Goal: Task Accomplishment & Management: Use online tool/utility

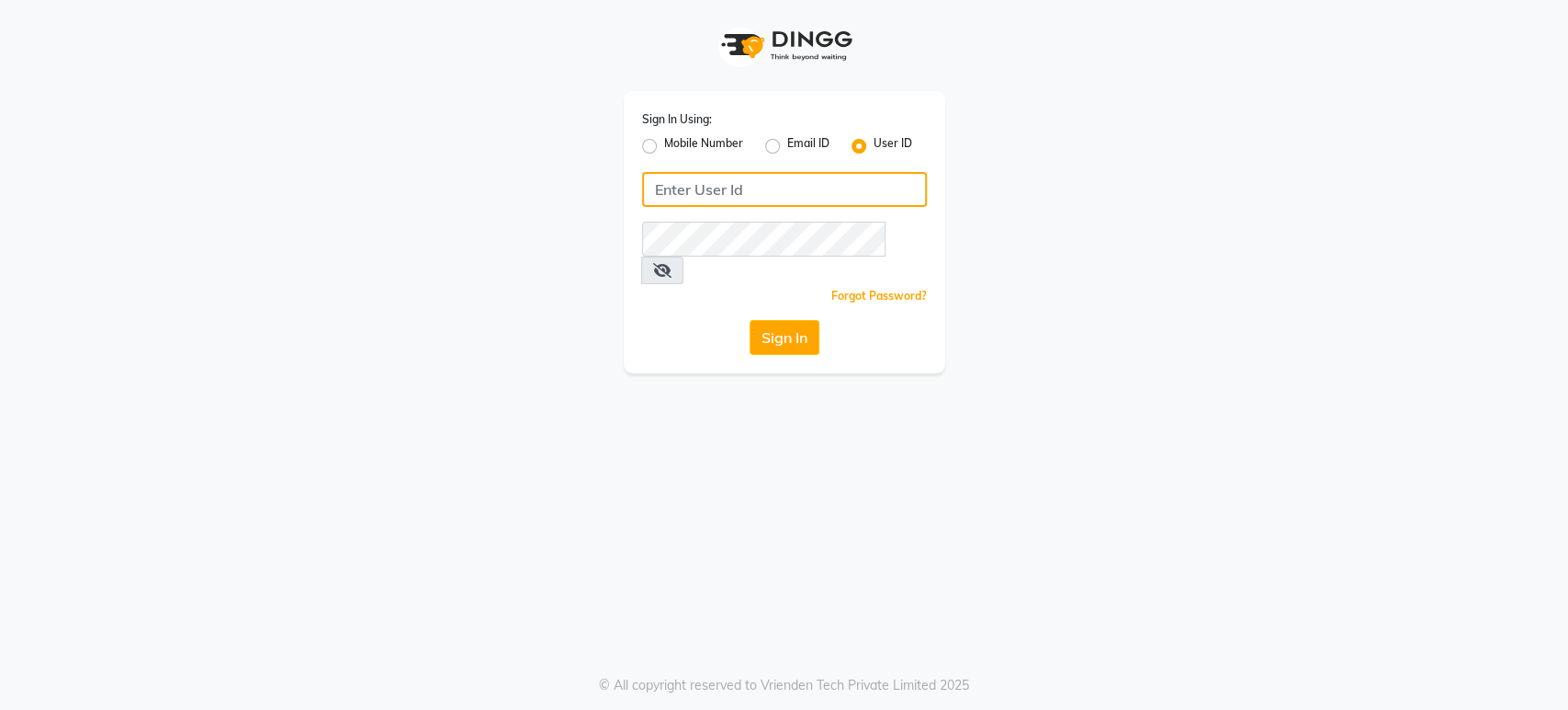
click at [756, 185] on input "Username" at bounding box center [784, 188] width 284 height 35
type input "H&S"
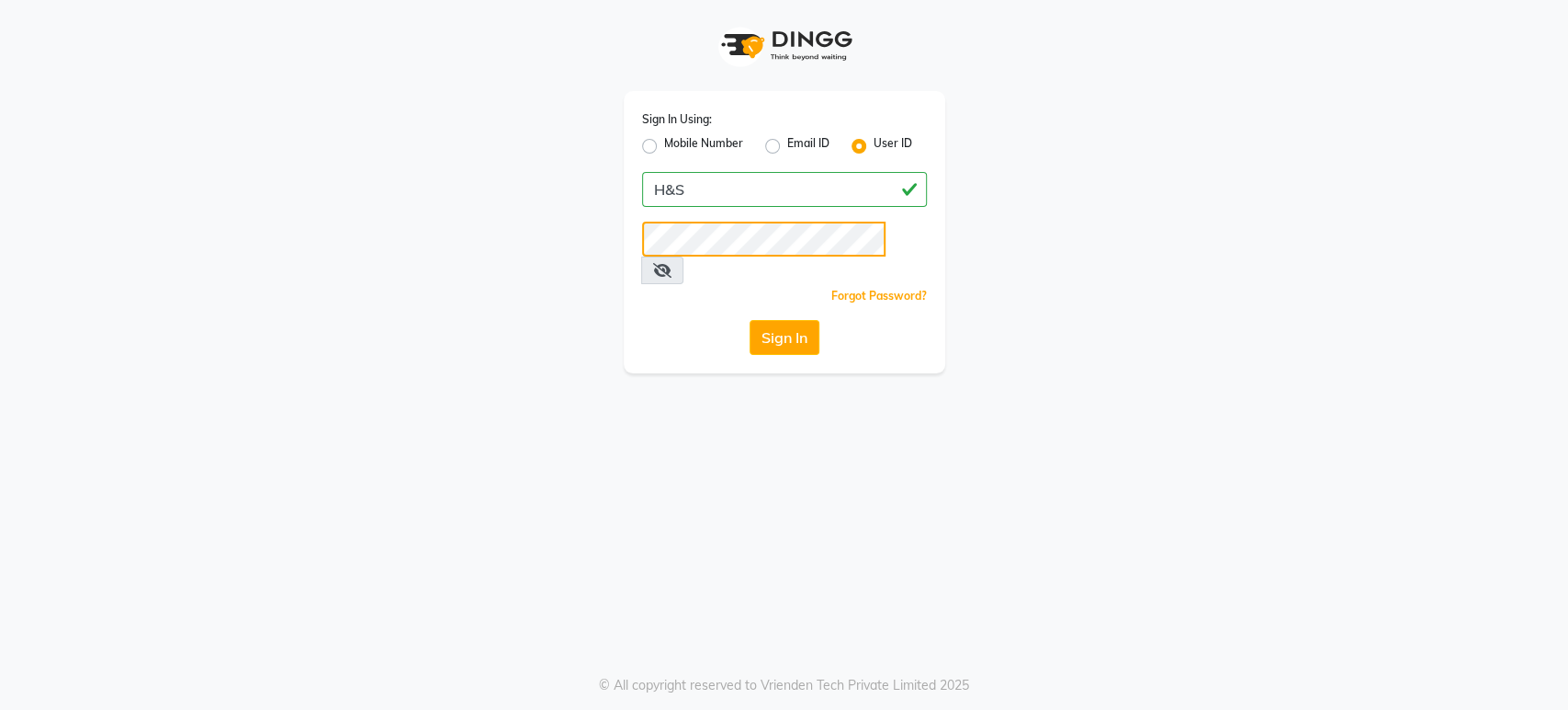
click at [749, 320] on button "Sign In" at bounding box center [784, 337] width 69 height 35
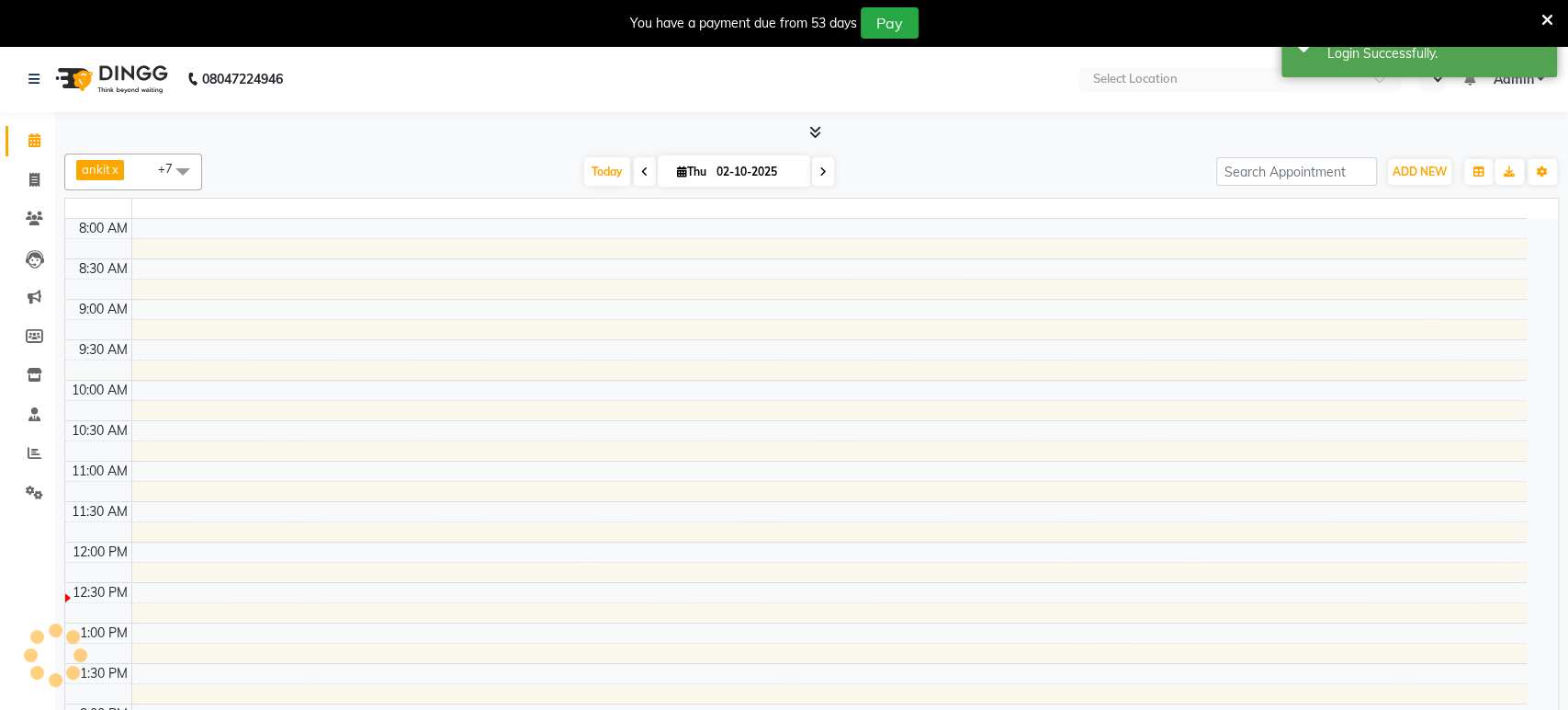
select select "en"
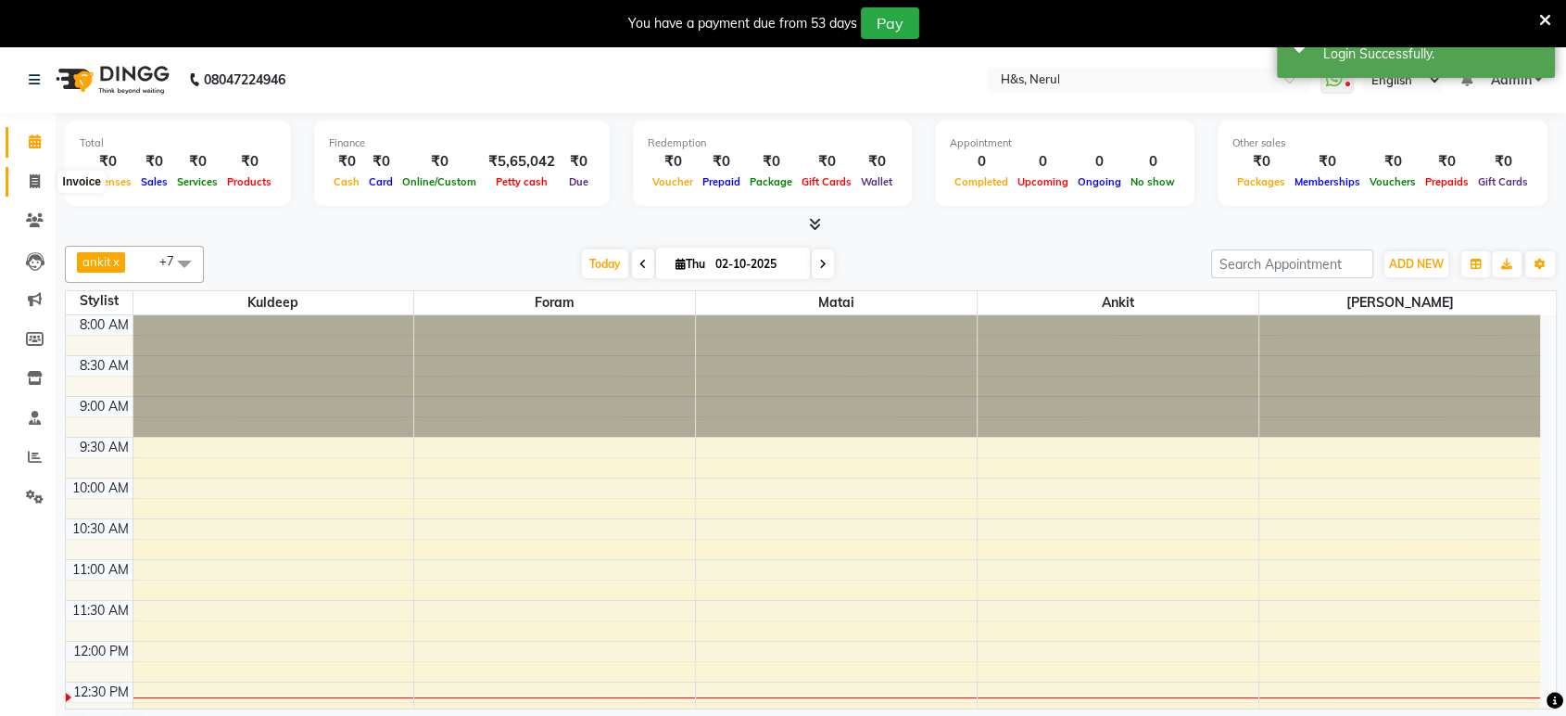
click at [36, 171] on span at bounding box center [35, 181] width 32 height 21
select select "6419"
select select "service"
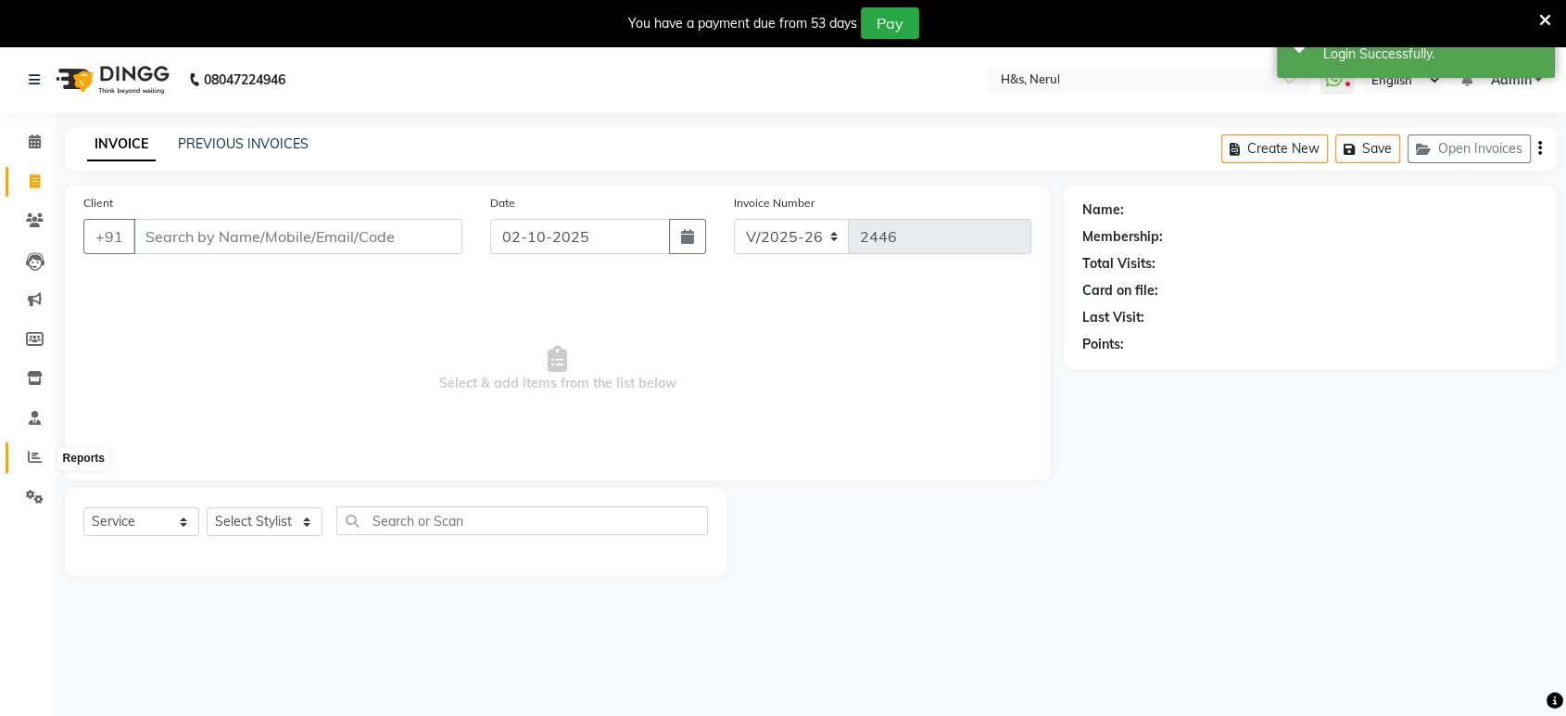
click at [30, 451] on icon at bounding box center [35, 457] width 14 height 14
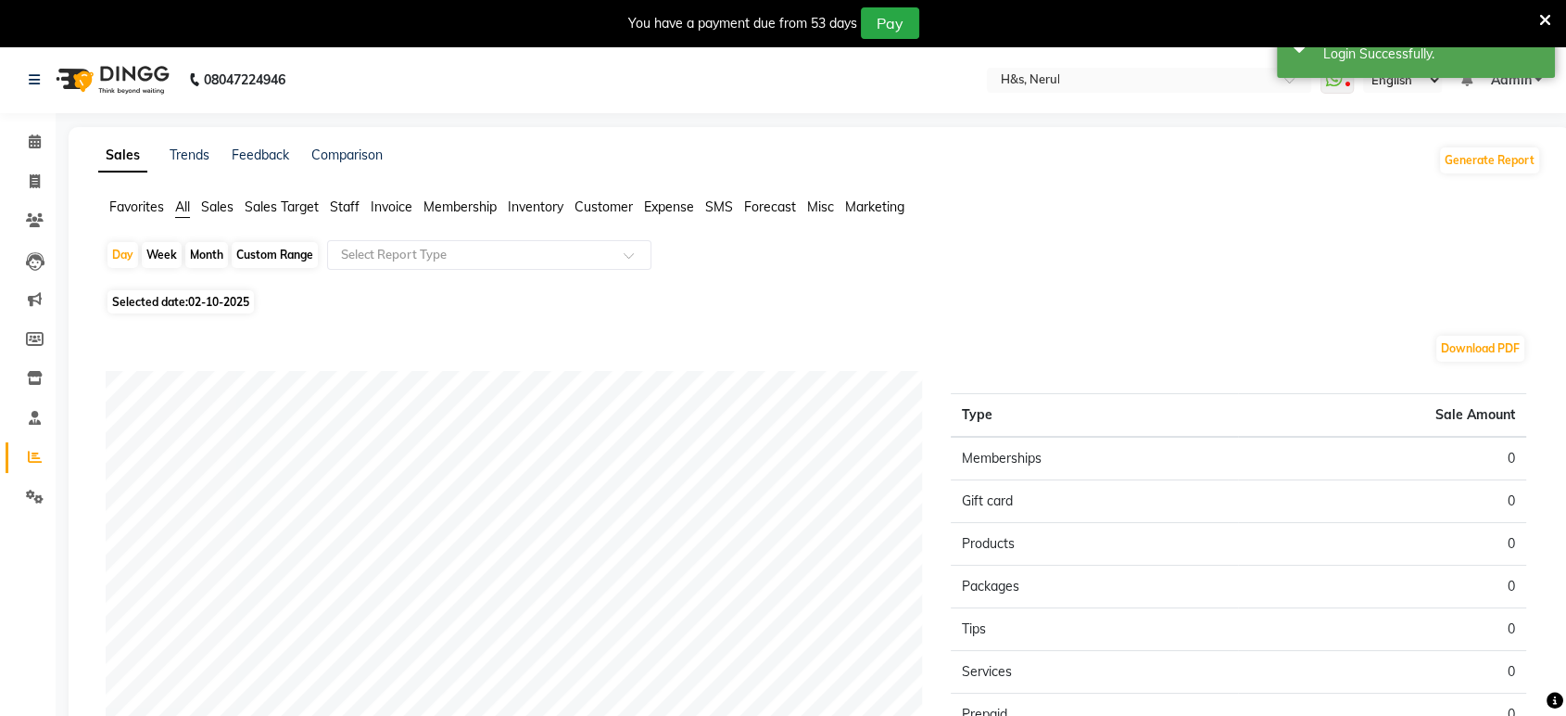
click at [126, 295] on span "Selected date: [DATE]" at bounding box center [181, 301] width 146 height 23
select select "10"
select select "2025"
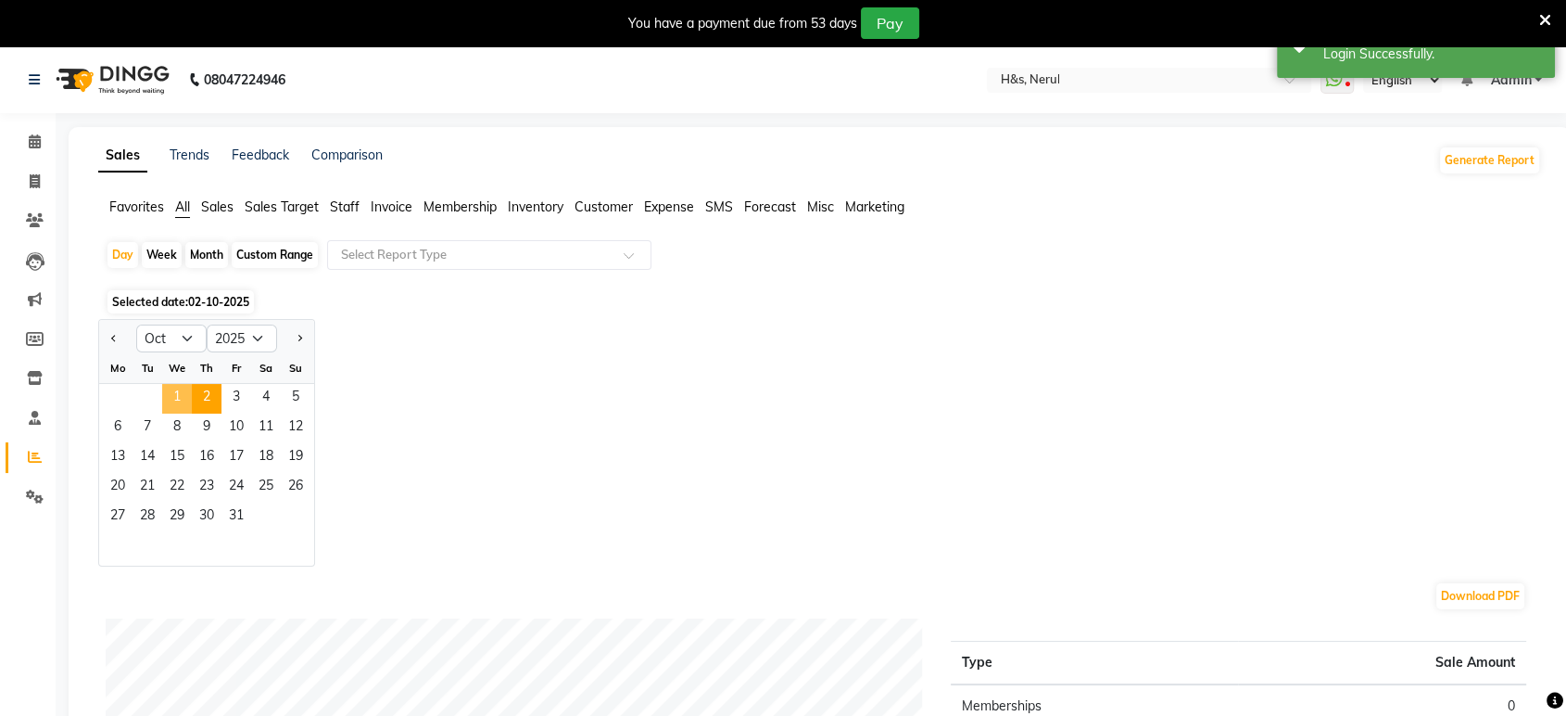
click at [182, 402] on span "1" at bounding box center [177, 399] width 30 height 30
